Goal: Information Seeking & Learning: Learn about a topic

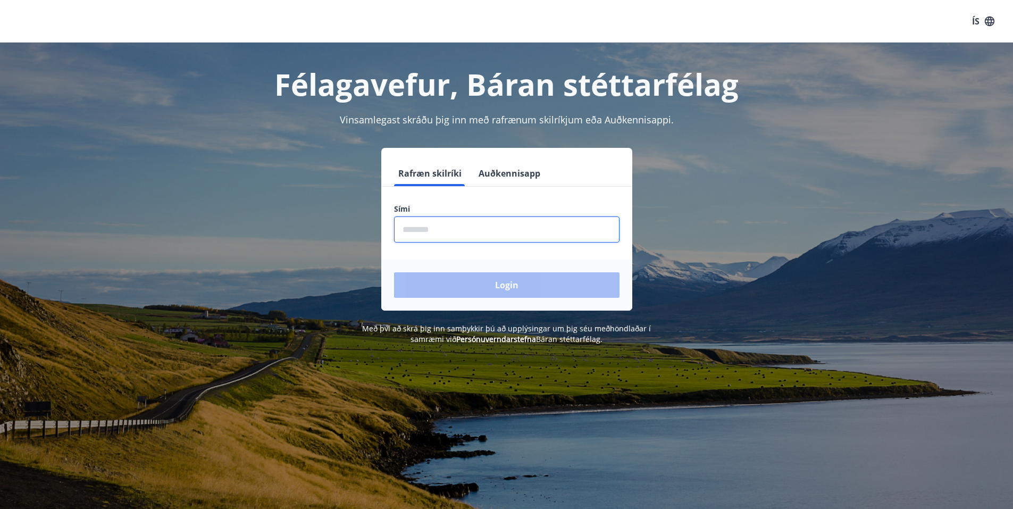
click at [443, 219] on input "phone" at bounding box center [506, 229] width 225 height 26
type input "********"
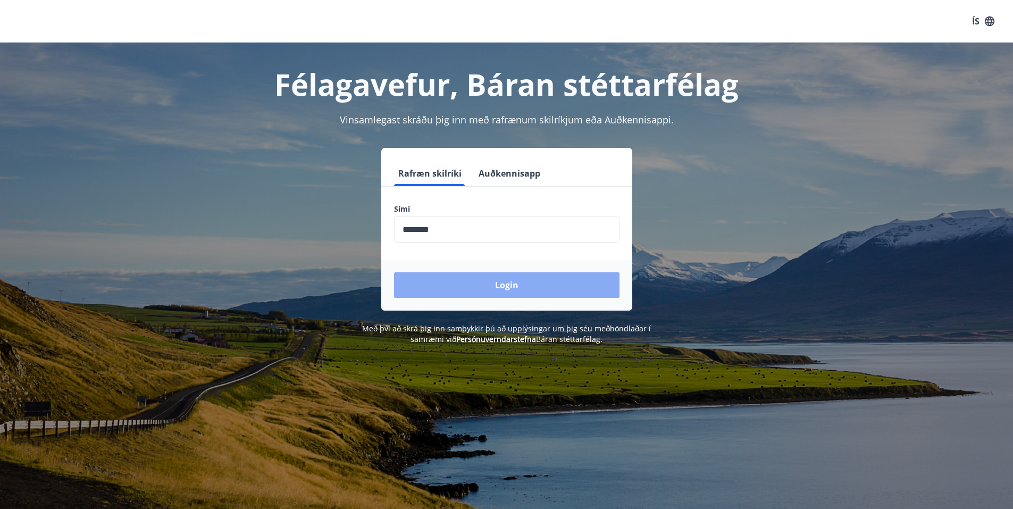
click at [475, 276] on button "Login" at bounding box center [506, 285] width 225 height 26
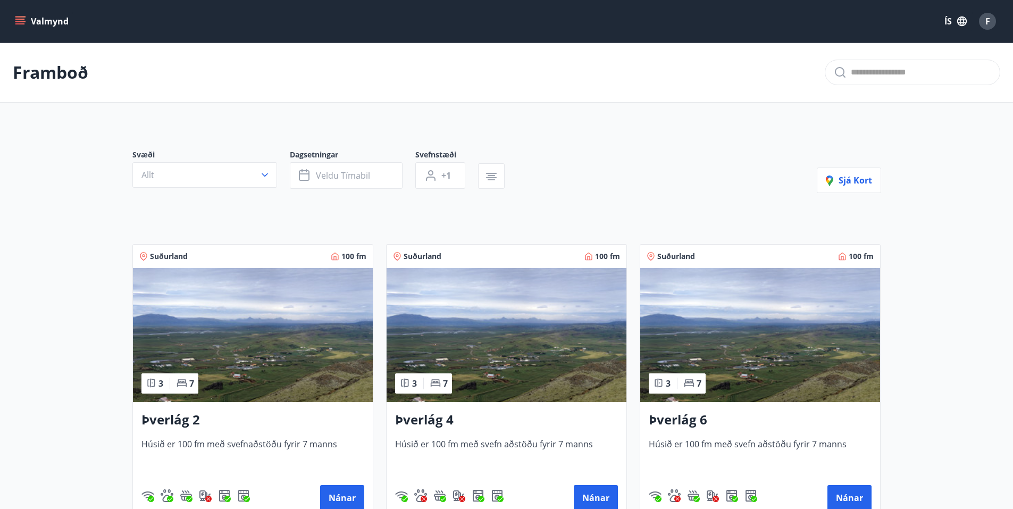
click at [56, 22] on button "Valmynd" at bounding box center [43, 21] width 60 height 19
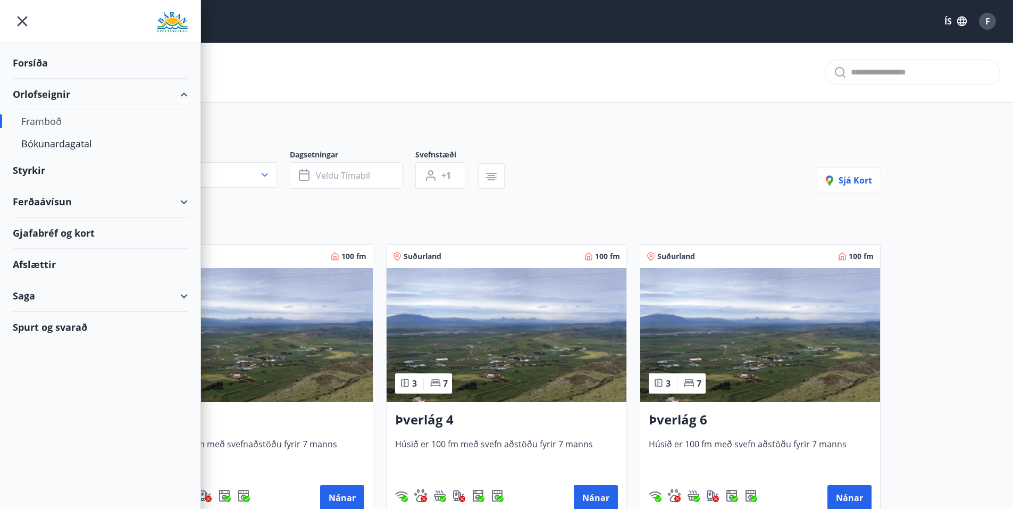
click at [47, 62] on div "Forsíða" at bounding box center [100, 62] width 175 height 31
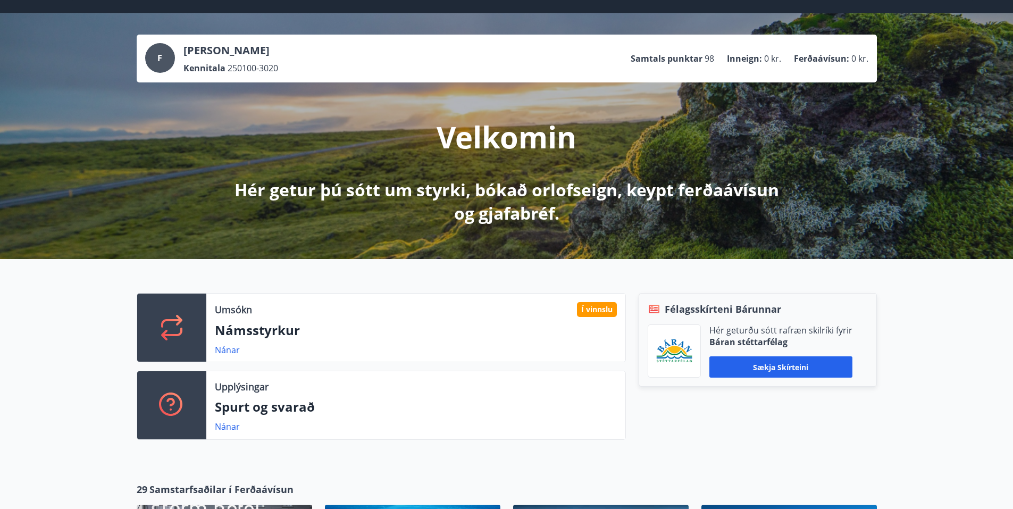
scroll to position [53, 0]
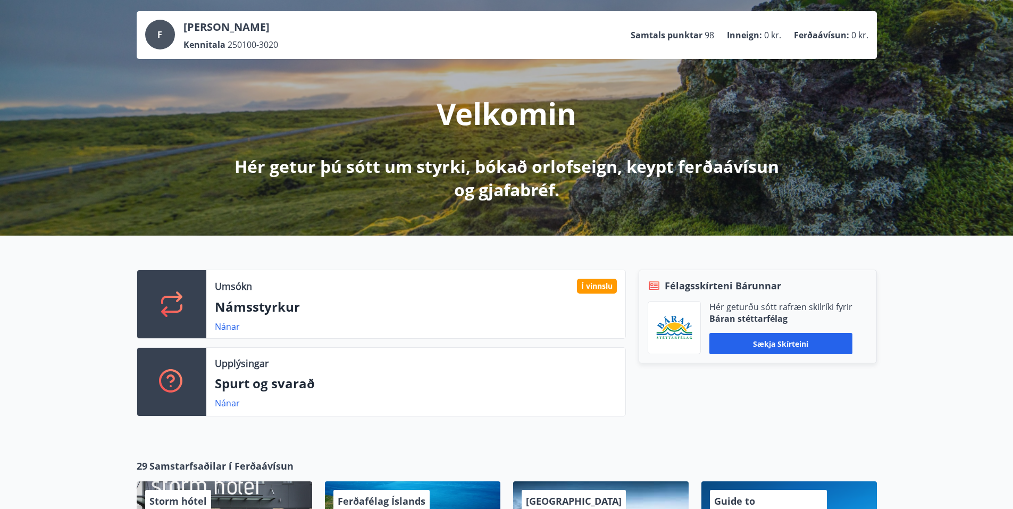
click at [354, 301] on p "Námsstyrkur" at bounding box center [416, 307] width 402 height 18
click at [255, 304] on p "Námsstyrkur" at bounding box center [416, 307] width 402 height 18
click at [236, 322] on link "Nánar" at bounding box center [227, 327] width 25 height 12
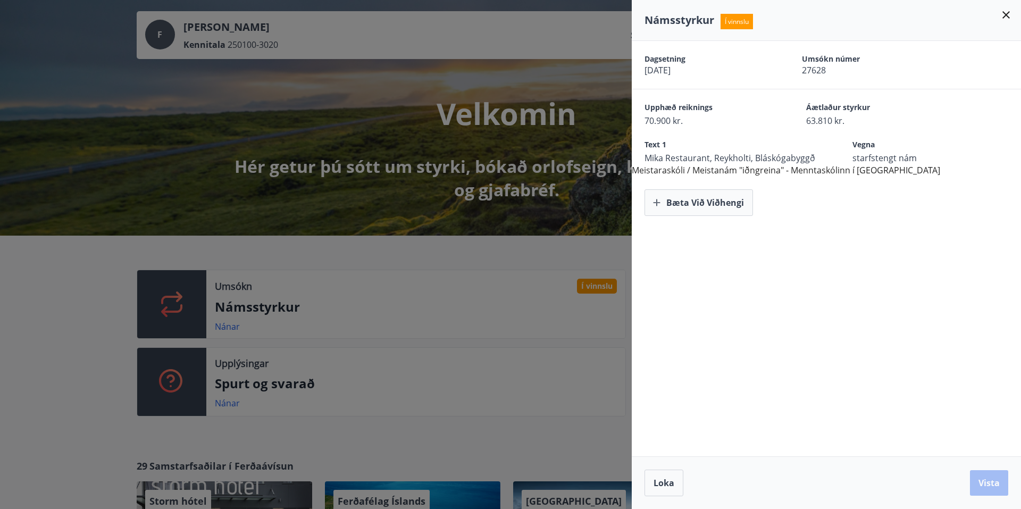
click at [1003, 20] on icon at bounding box center [1006, 15] width 13 height 13
